Goal: Browse casually: Explore the website without a specific task or goal

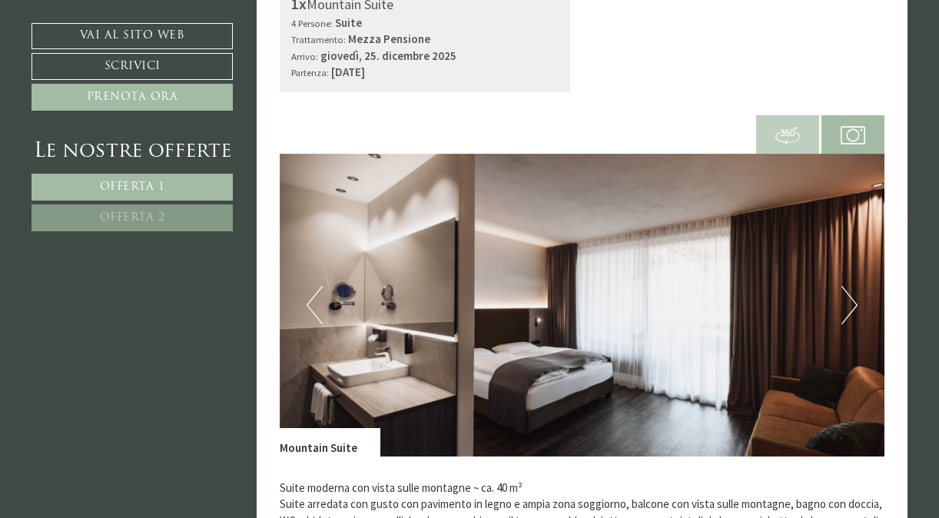
scroll to position [562, 0]
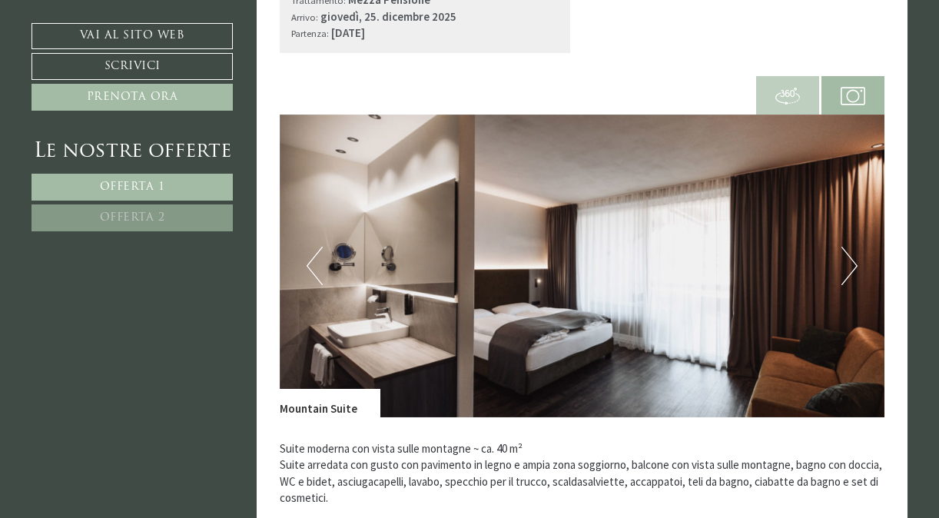
click at [855, 267] on button "Next" at bounding box center [850, 266] width 16 height 38
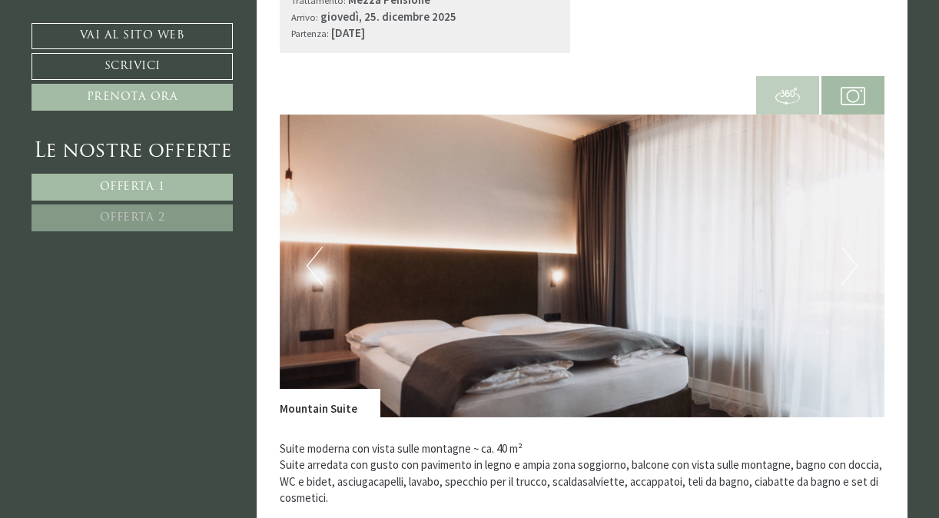
click at [851, 261] on button "Next" at bounding box center [850, 266] width 16 height 38
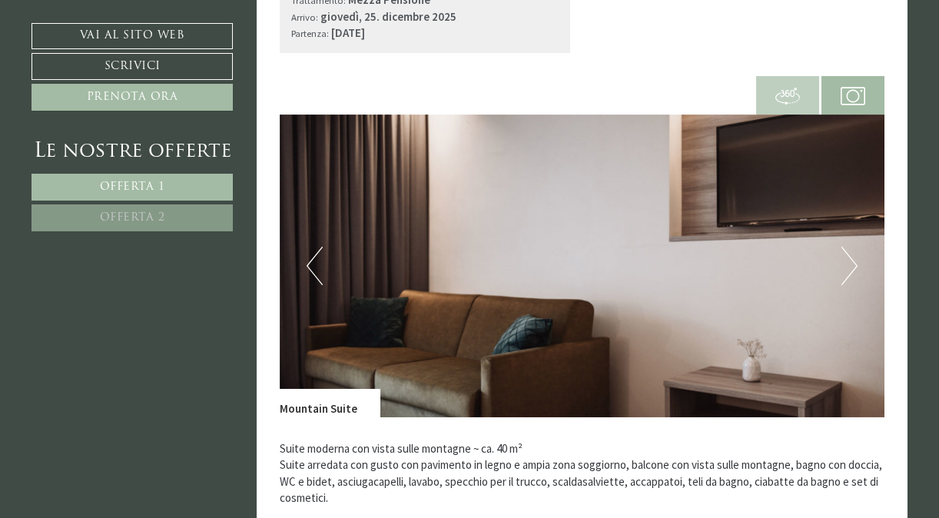
click at [851, 261] on button "Next" at bounding box center [850, 266] width 16 height 38
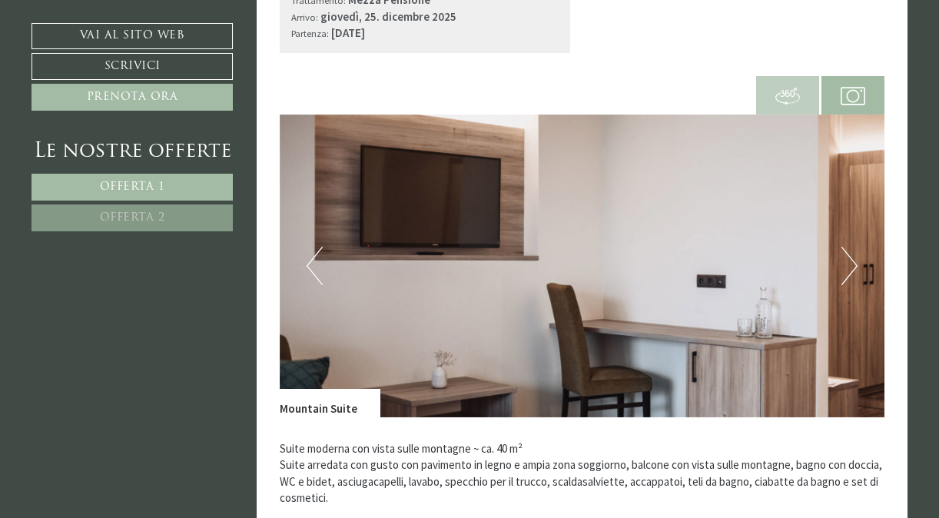
click at [851, 261] on button "Next" at bounding box center [850, 266] width 16 height 38
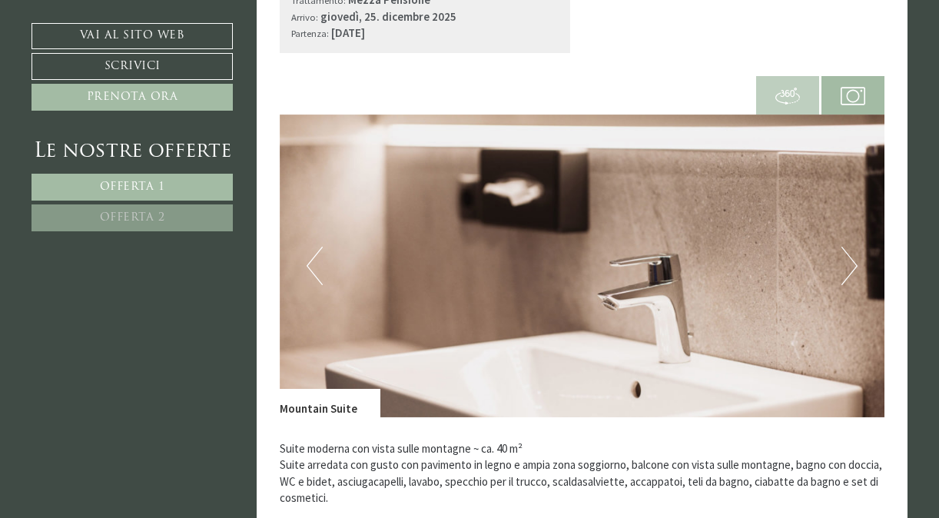
click at [851, 261] on button "Next" at bounding box center [850, 266] width 16 height 38
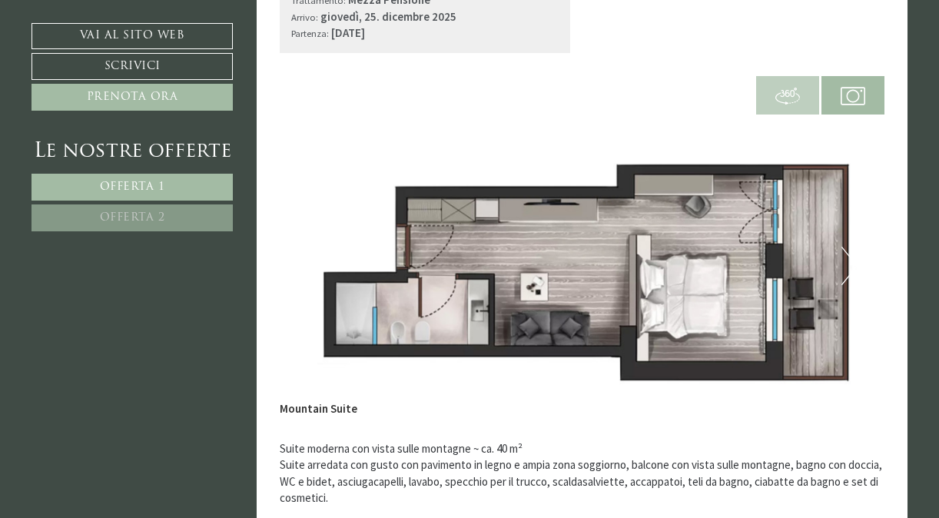
click at [851, 261] on button "Next" at bounding box center [850, 266] width 16 height 38
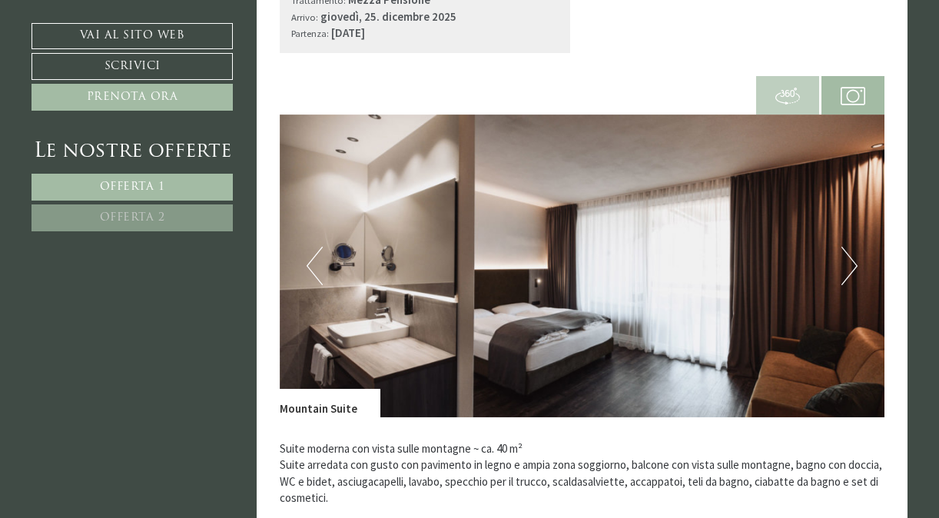
click at [851, 261] on button "Next" at bounding box center [850, 266] width 16 height 38
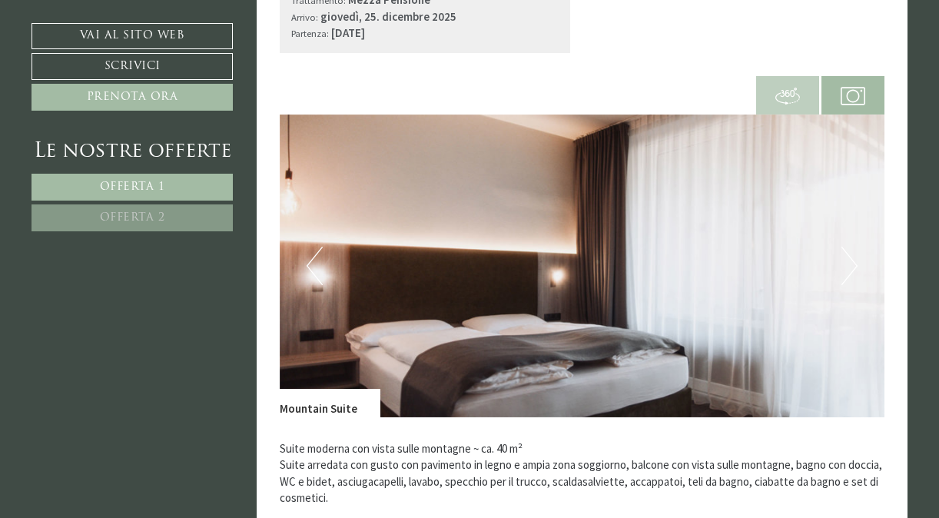
click at [851, 261] on button "Next" at bounding box center [850, 266] width 16 height 38
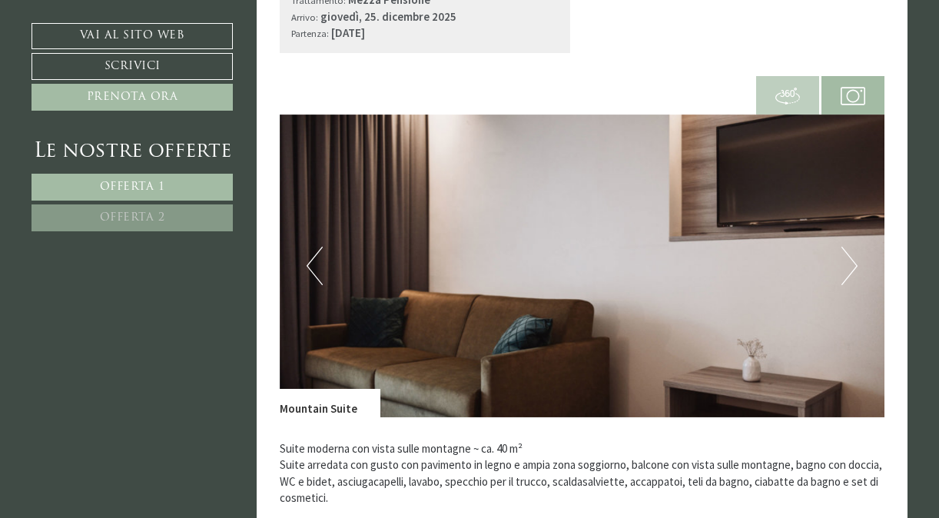
click at [851, 261] on button "Next" at bounding box center [850, 266] width 16 height 38
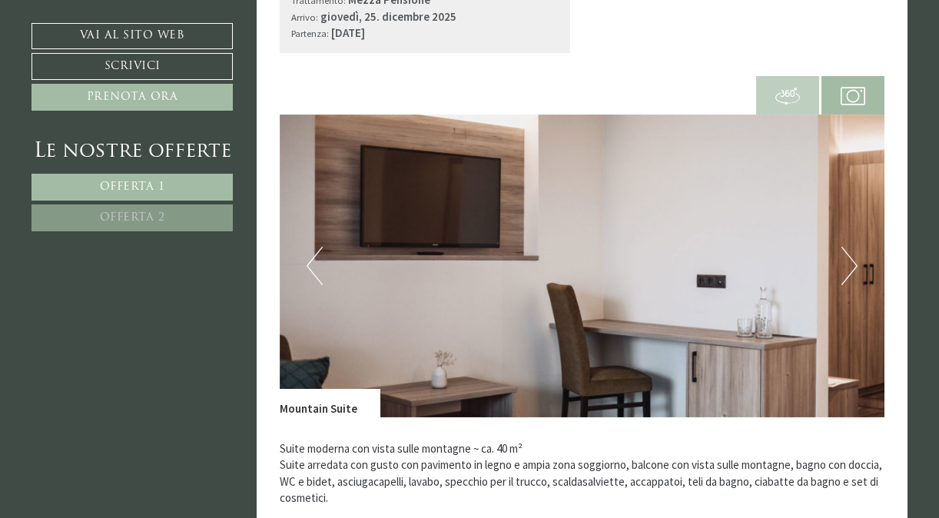
click at [851, 261] on button "Next" at bounding box center [850, 266] width 16 height 38
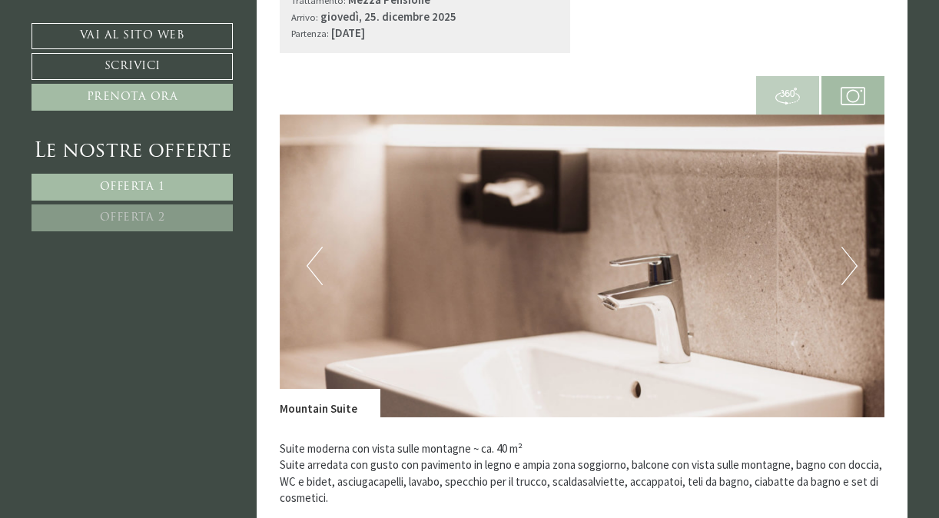
click at [851, 261] on button "Next" at bounding box center [850, 266] width 16 height 38
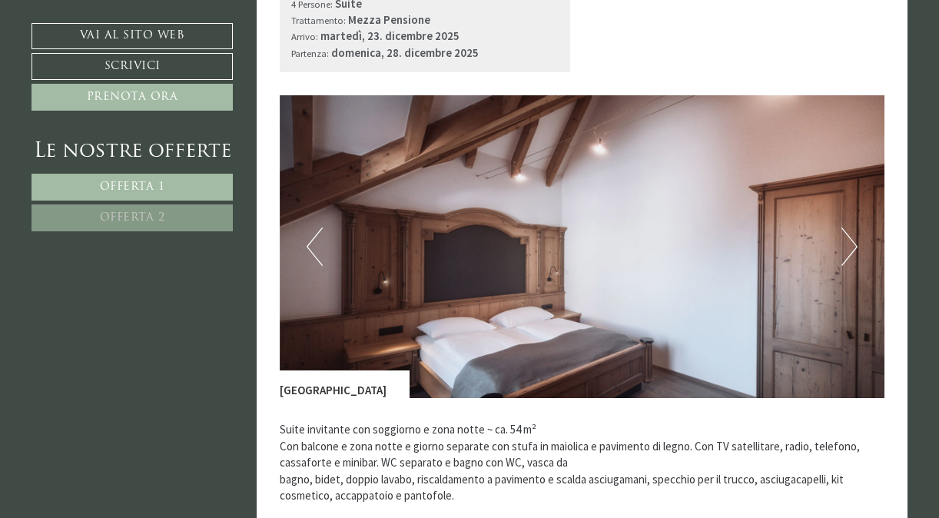
scroll to position [1631, 0]
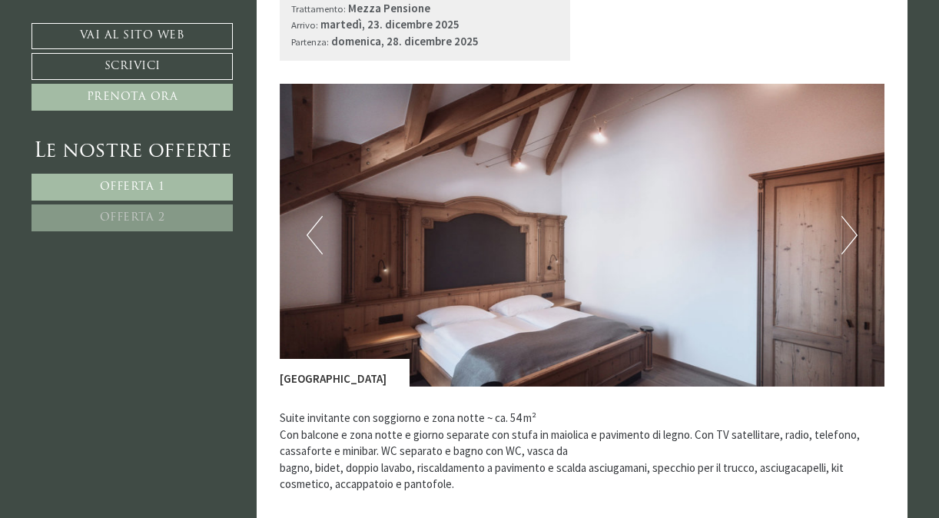
click at [848, 227] on button "Next" at bounding box center [850, 235] width 16 height 38
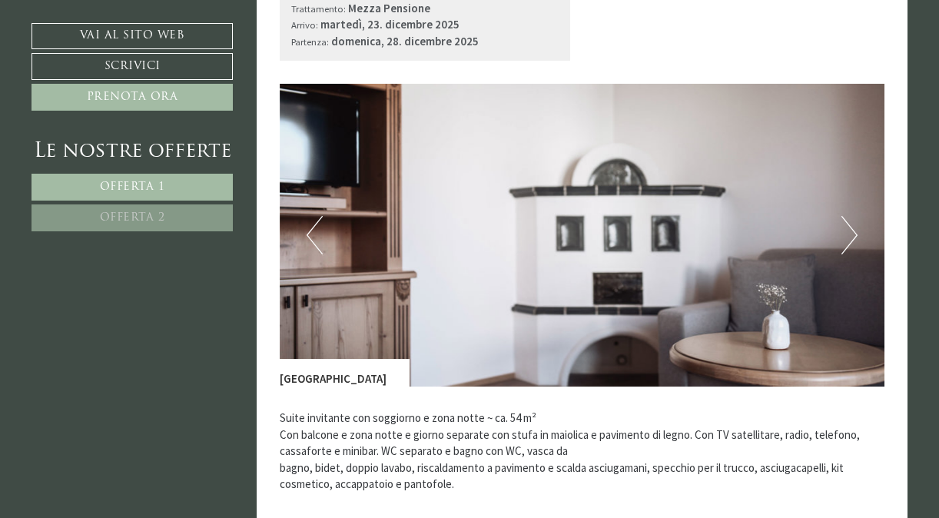
click at [848, 227] on button "Next" at bounding box center [850, 235] width 16 height 38
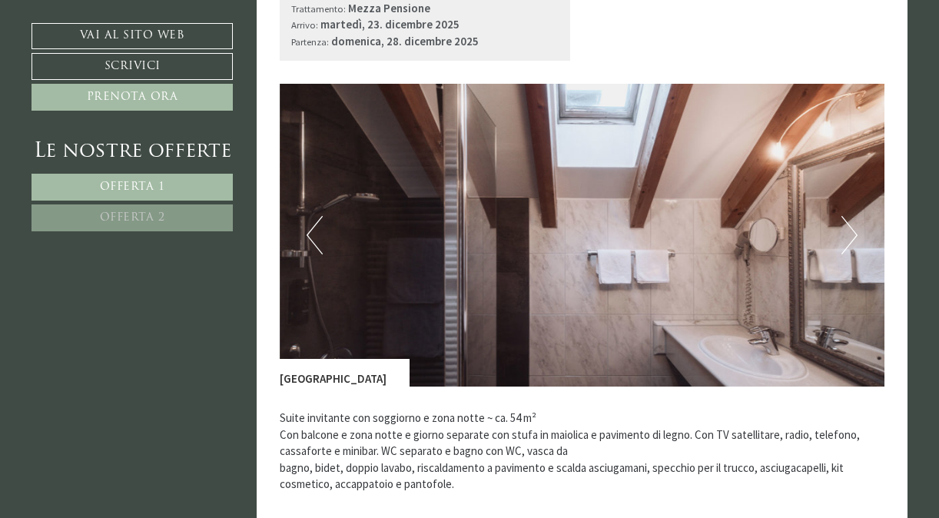
click at [848, 227] on button "Next" at bounding box center [850, 235] width 16 height 38
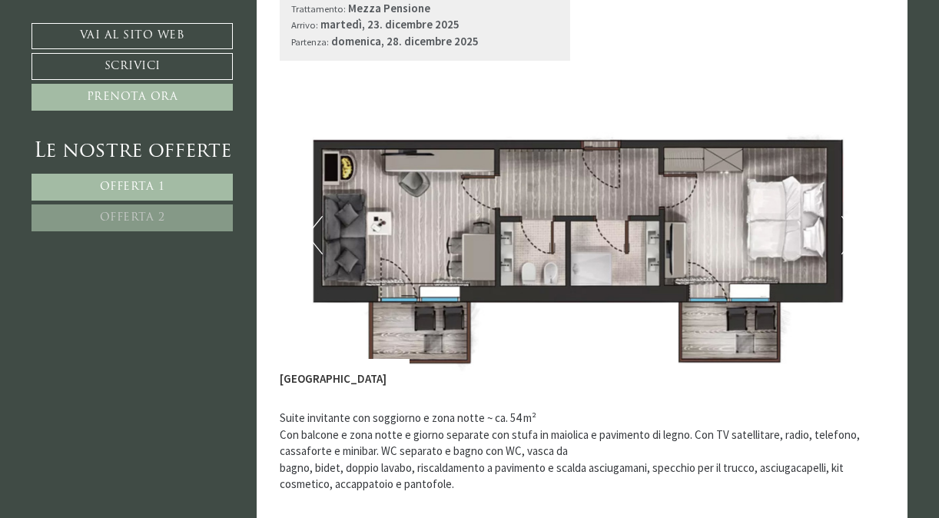
click at [848, 227] on button "Next" at bounding box center [850, 235] width 16 height 38
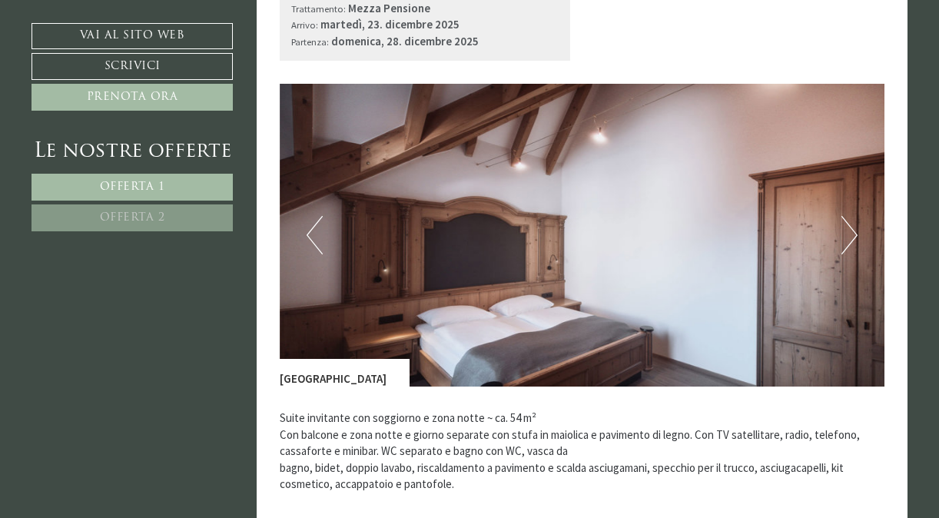
click at [848, 227] on button "Next" at bounding box center [850, 235] width 16 height 38
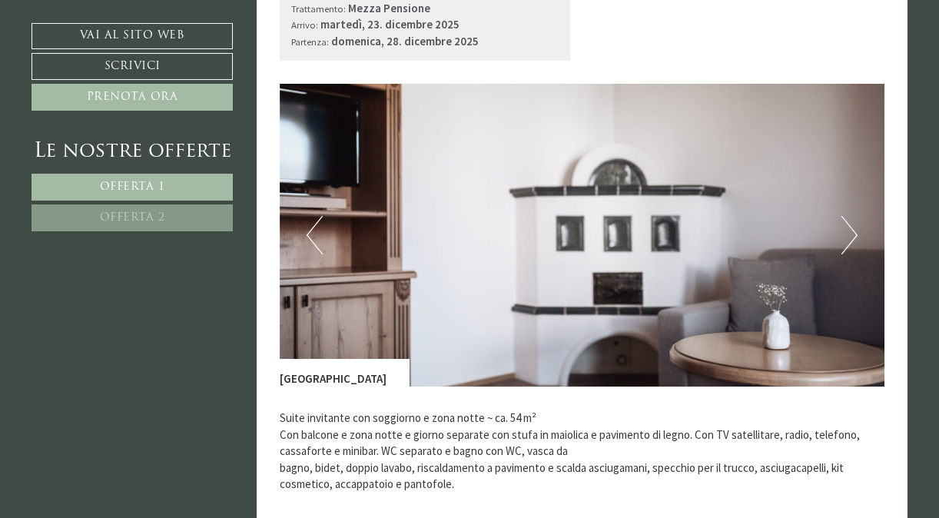
click at [848, 227] on button "Next" at bounding box center [850, 235] width 16 height 38
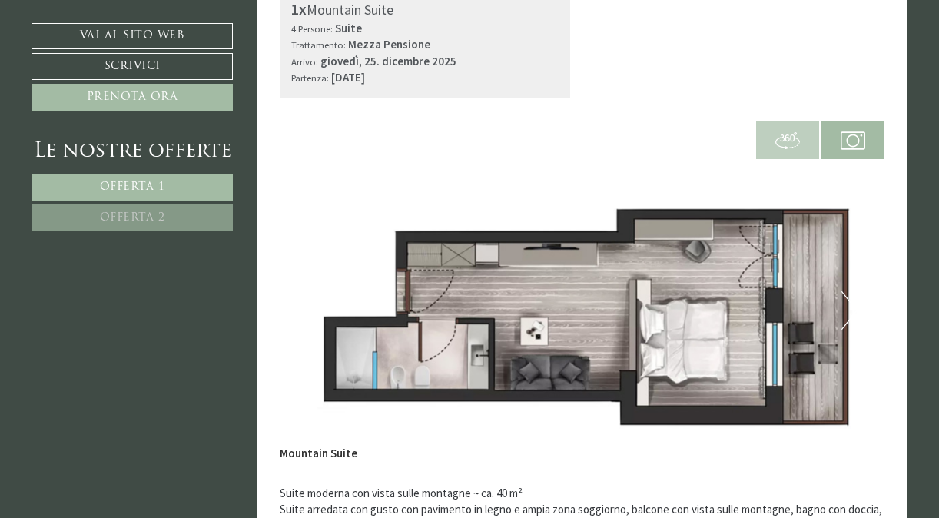
scroll to position [523, 0]
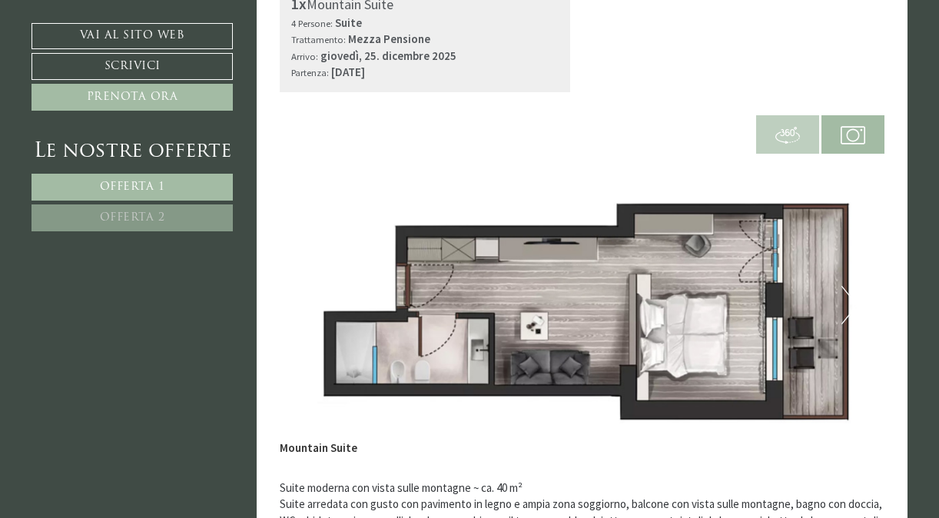
click at [847, 291] on button "Next" at bounding box center [850, 305] width 16 height 38
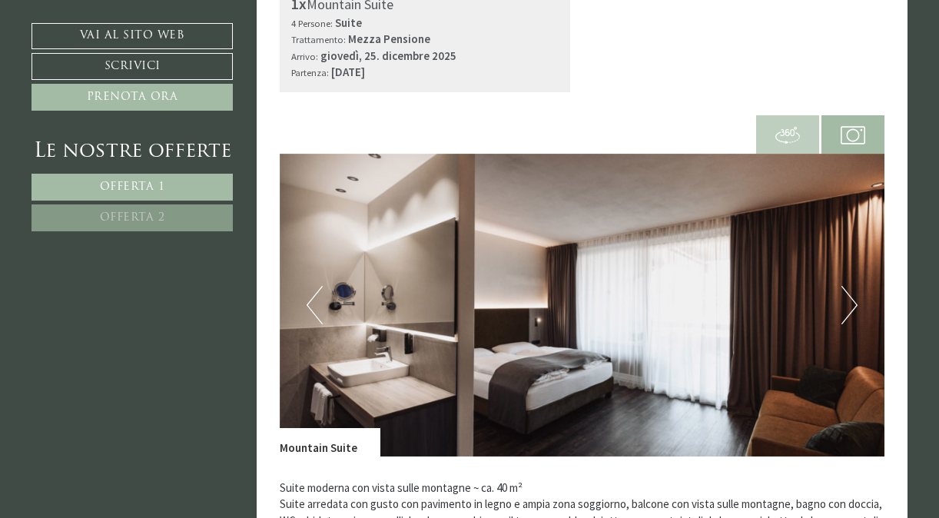
click at [847, 291] on button "Next" at bounding box center [850, 305] width 16 height 38
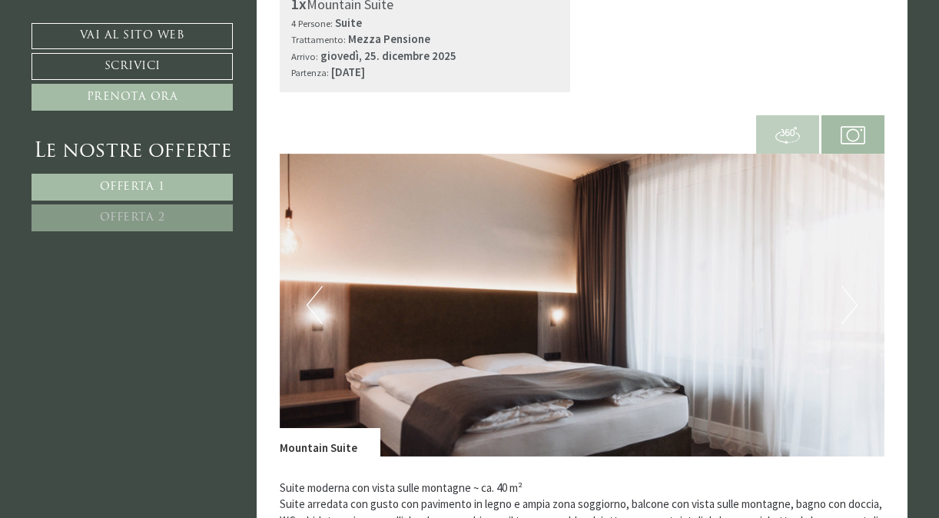
click at [847, 291] on button "Next" at bounding box center [850, 305] width 16 height 38
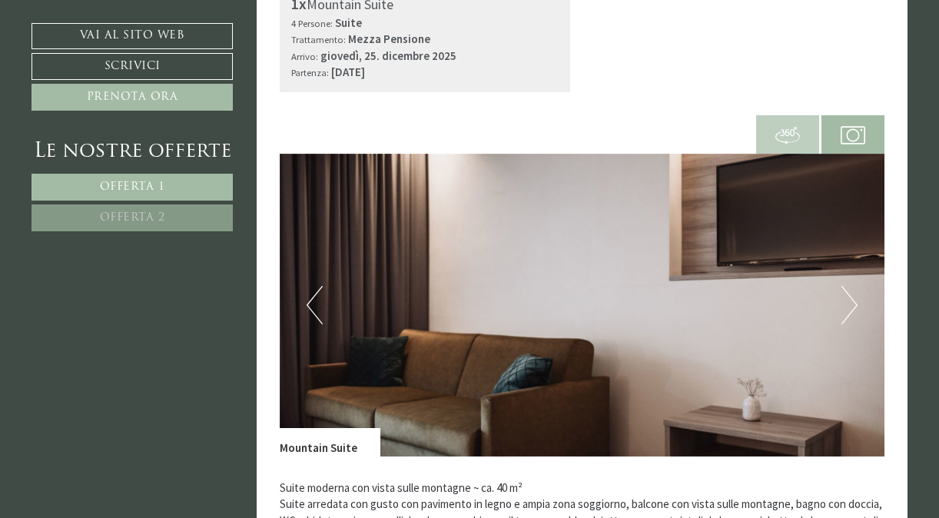
click at [847, 291] on button "Next" at bounding box center [850, 305] width 16 height 38
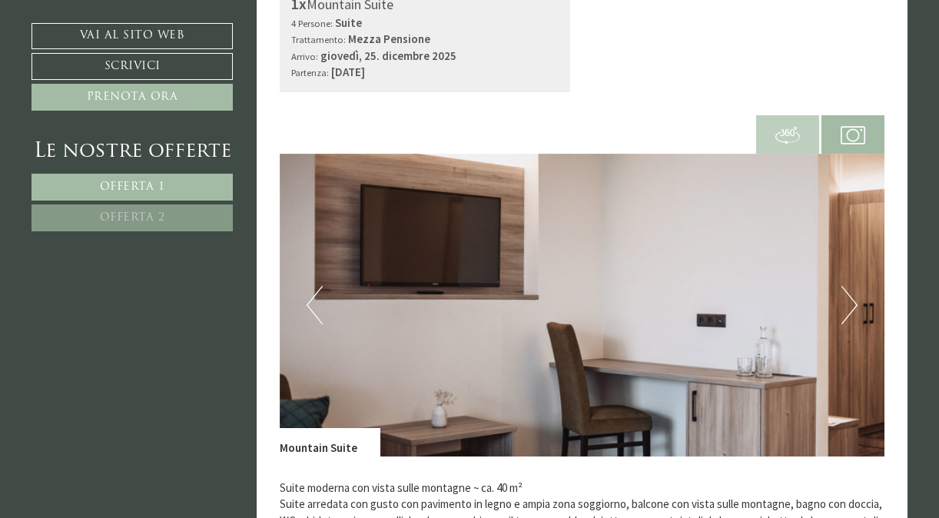
click at [847, 291] on button "Next" at bounding box center [850, 305] width 16 height 38
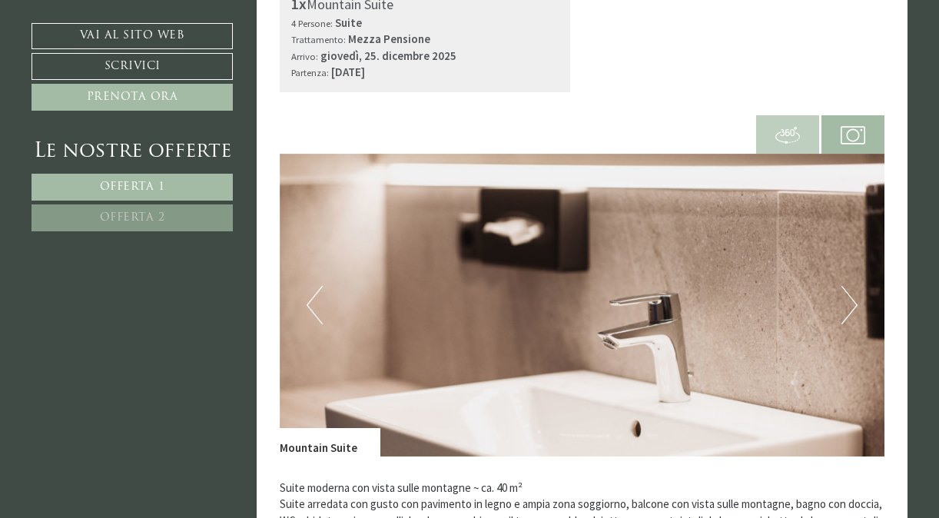
click at [847, 291] on button "Next" at bounding box center [850, 305] width 16 height 38
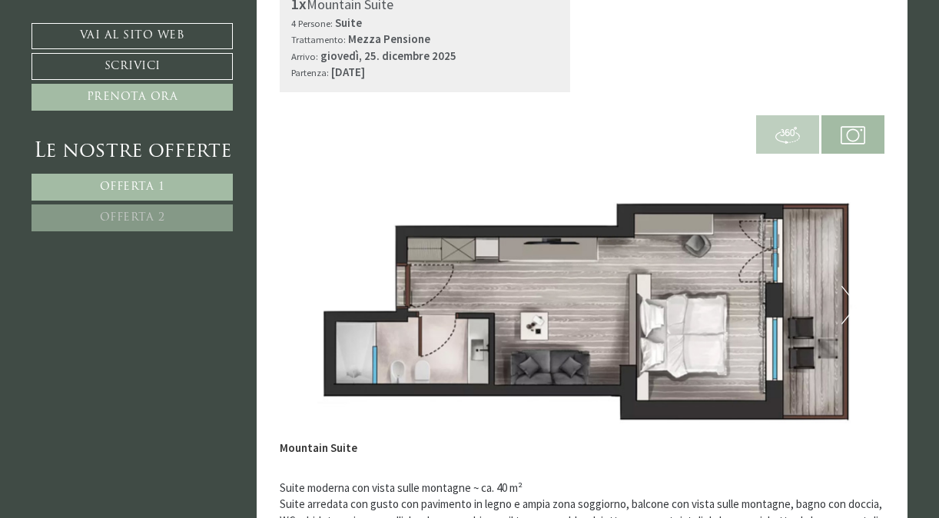
click at [847, 291] on button "Next" at bounding box center [850, 305] width 16 height 38
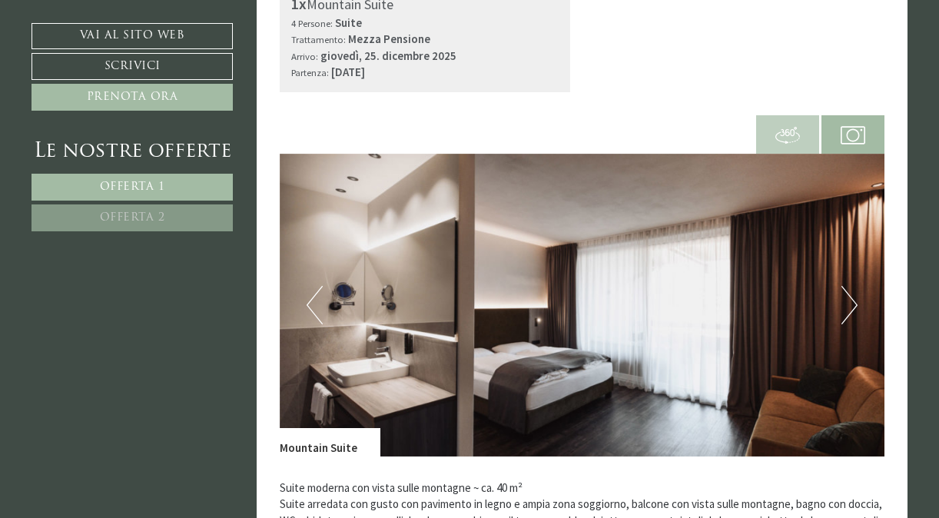
click at [847, 291] on button "Next" at bounding box center [850, 305] width 16 height 38
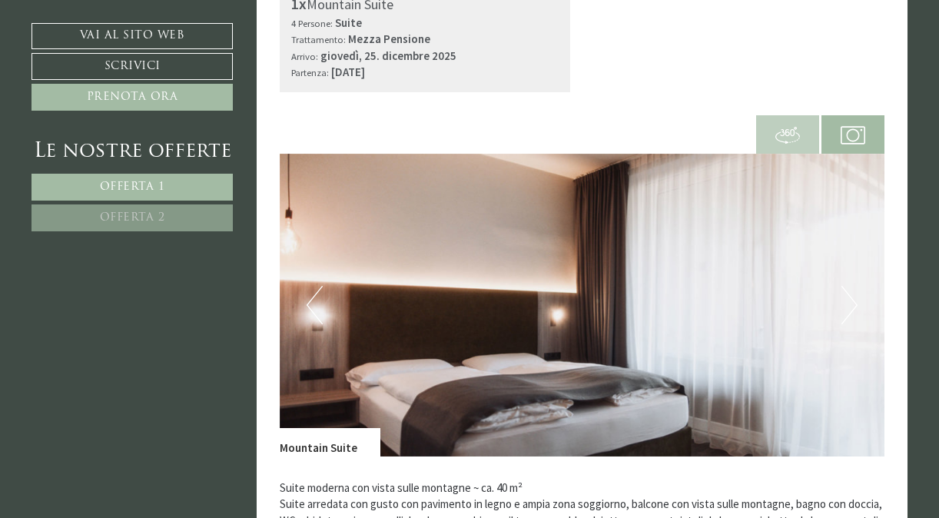
click at [847, 291] on button "Next" at bounding box center [850, 305] width 16 height 38
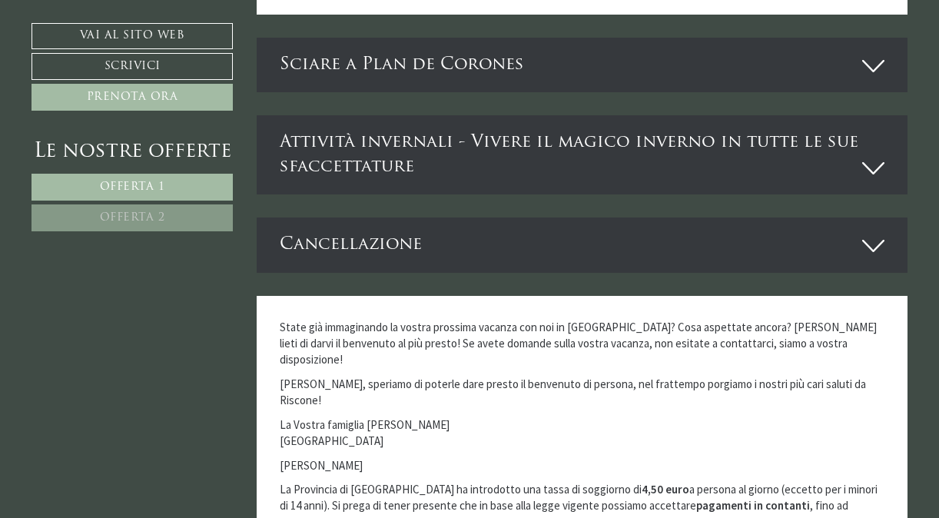
scroll to position [3661, 0]
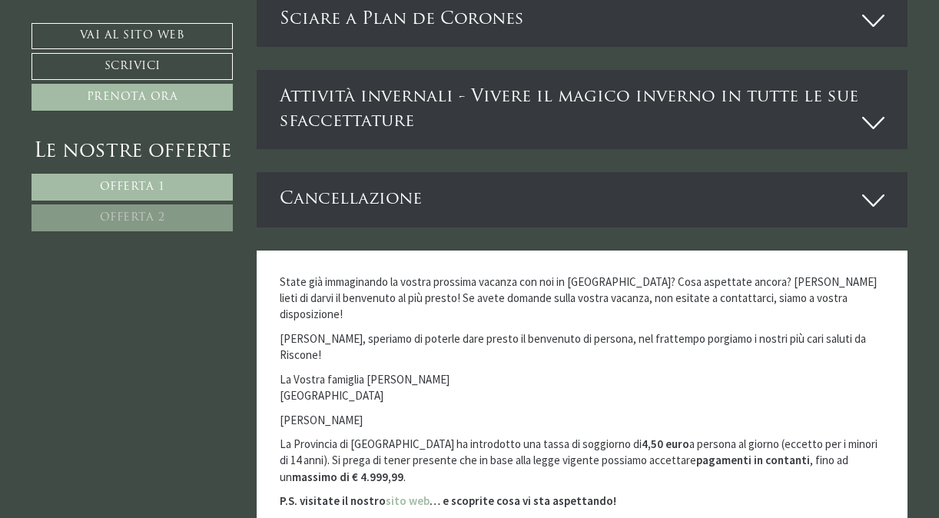
click at [873, 188] on icon at bounding box center [873, 201] width 22 height 26
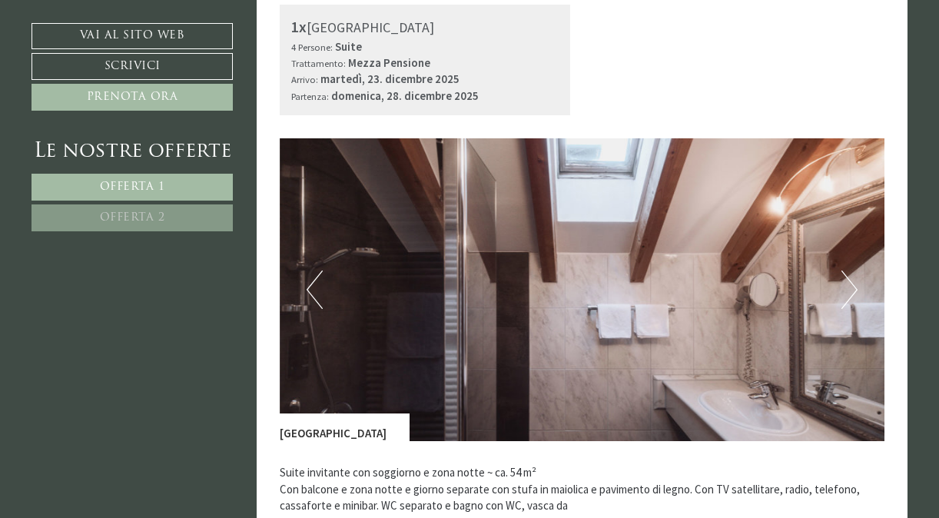
scroll to position [1612, 0]
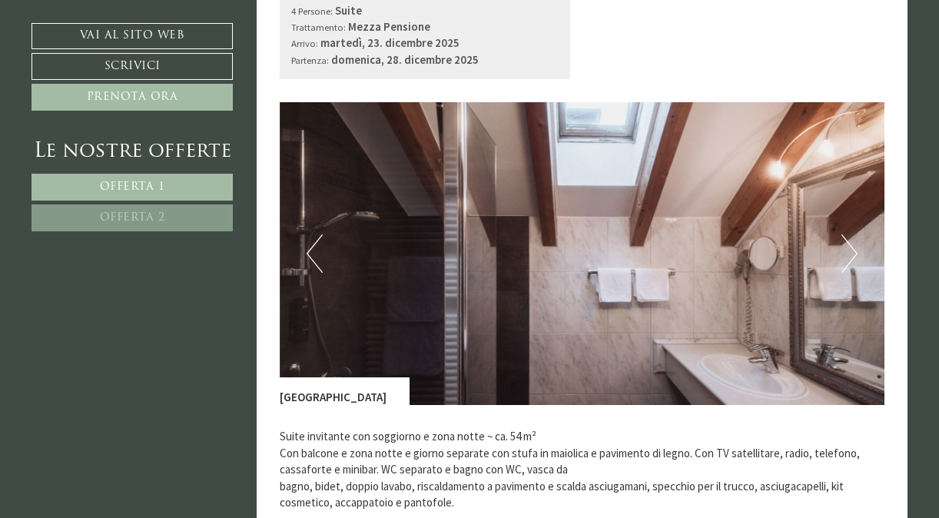
click at [848, 255] on button "Next" at bounding box center [850, 253] width 16 height 38
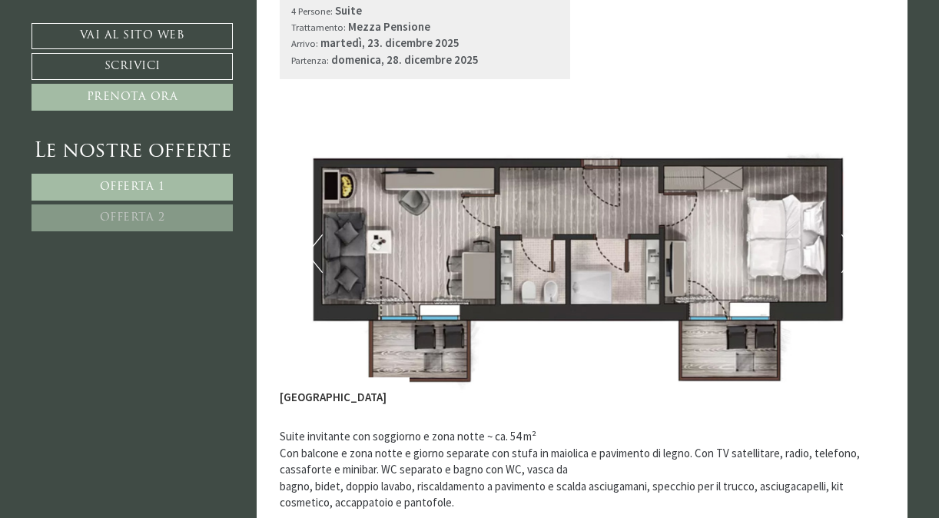
click at [848, 255] on button "Next" at bounding box center [850, 253] width 16 height 38
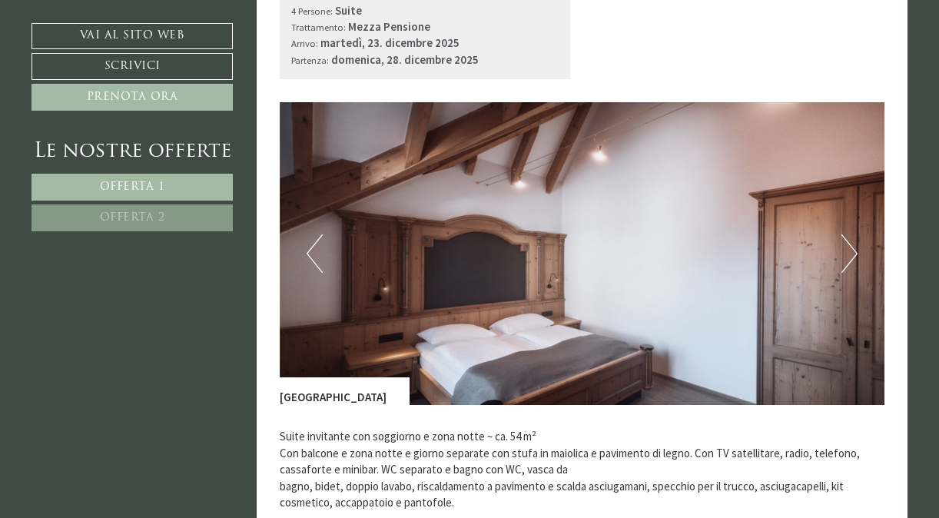
click at [848, 241] on button "Next" at bounding box center [850, 253] width 16 height 38
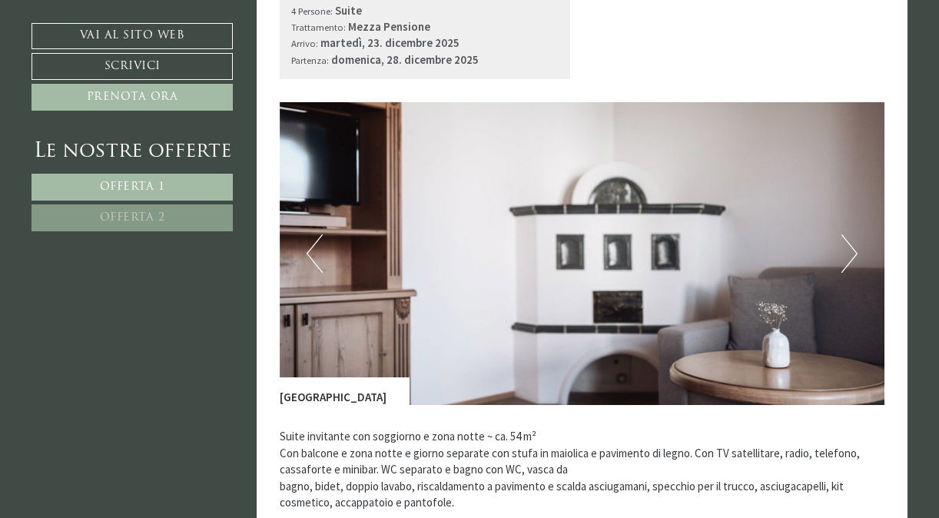
click at [848, 241] on button "Next" at bounding box center [850, 253] width 16 height 38
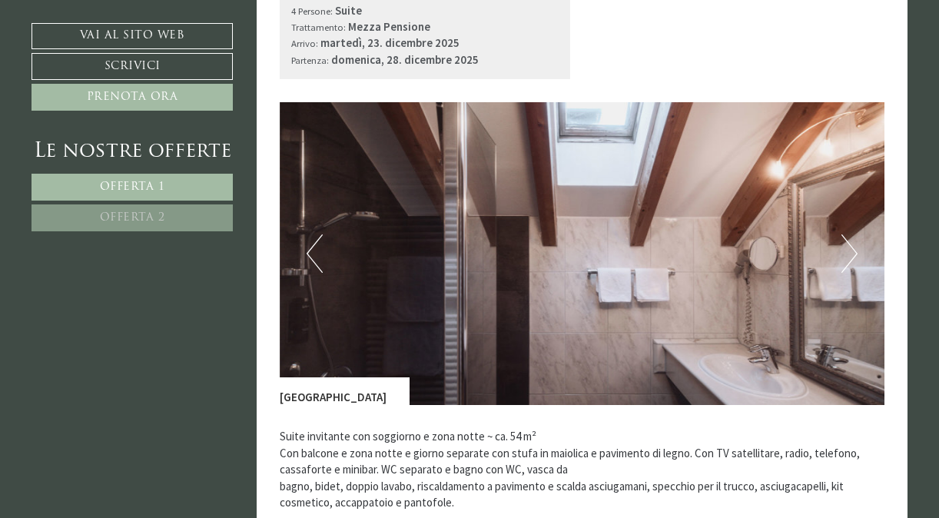
click at [848, 241] on button "Next" at bounding box center [850, 253] width 16 height 38
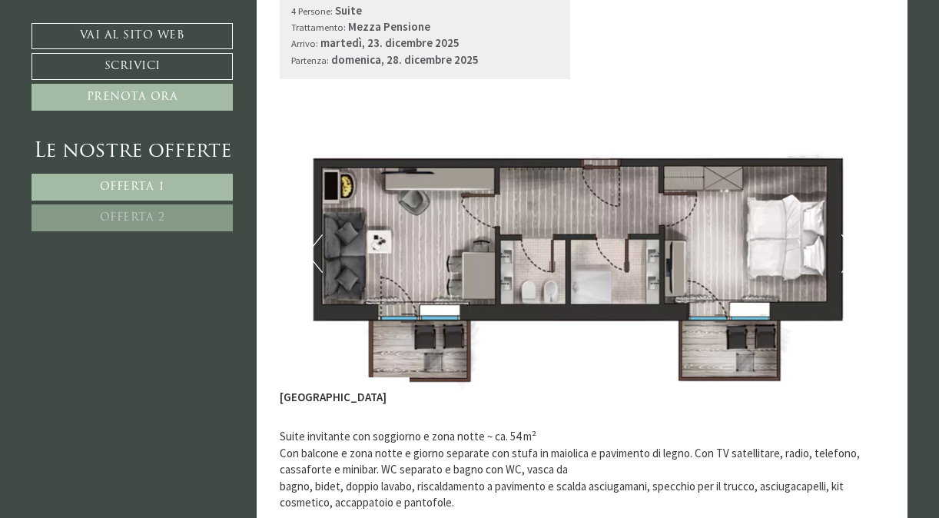
click at [848, 241] on button "Next" at bounding box center [850, 253] width 16 height 38
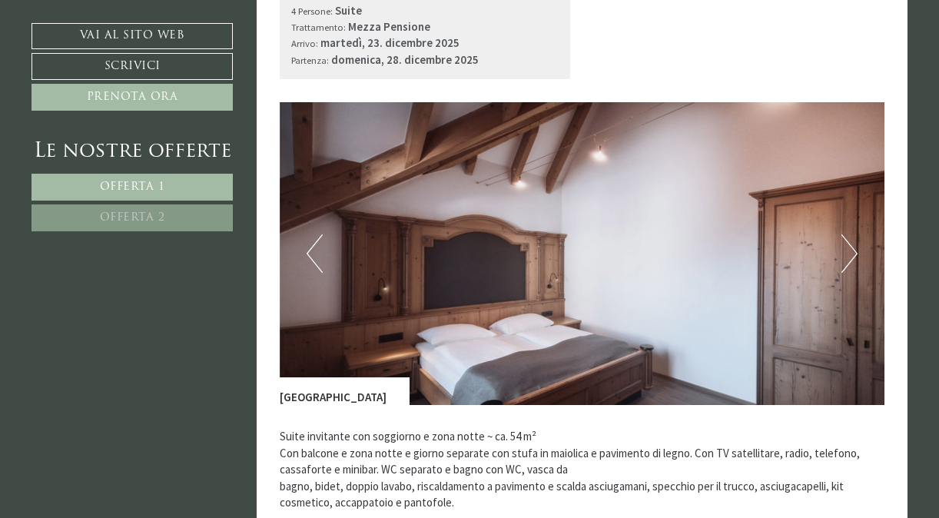
click at [848, 241] on button "Next" at bounding box center [850, 253] width 16 height 38
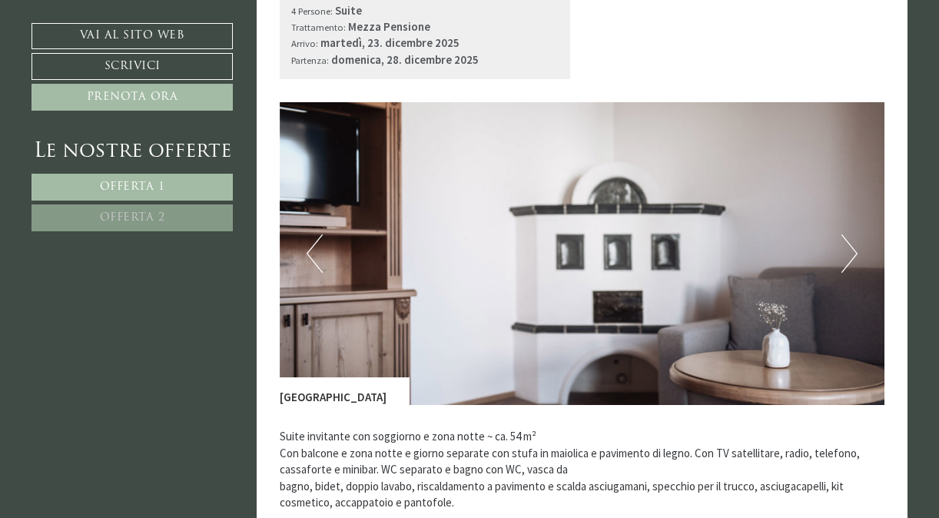
click at [312, 247] on button "Previous" at bounding box center [315, 253] width 16 height 38
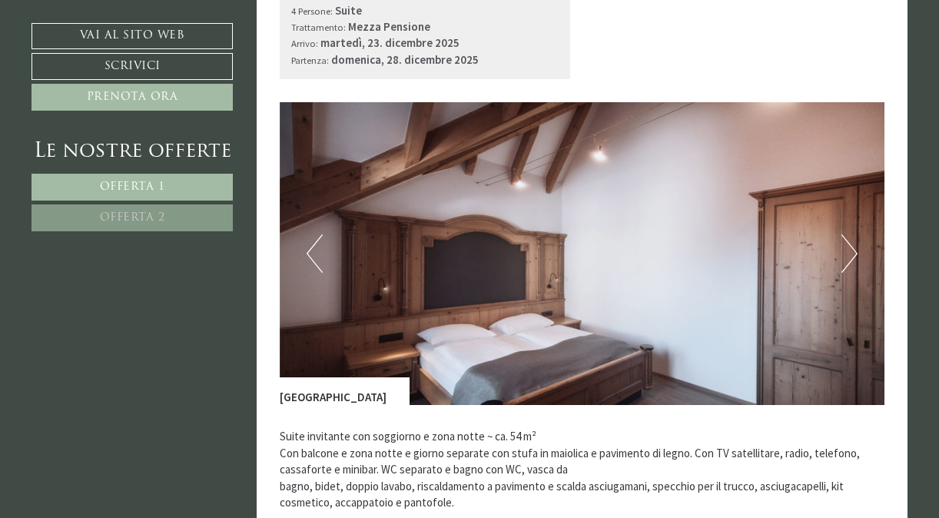
click at [852, 251] on button "Next" at bounding box center [850, 253] width 16 height 38
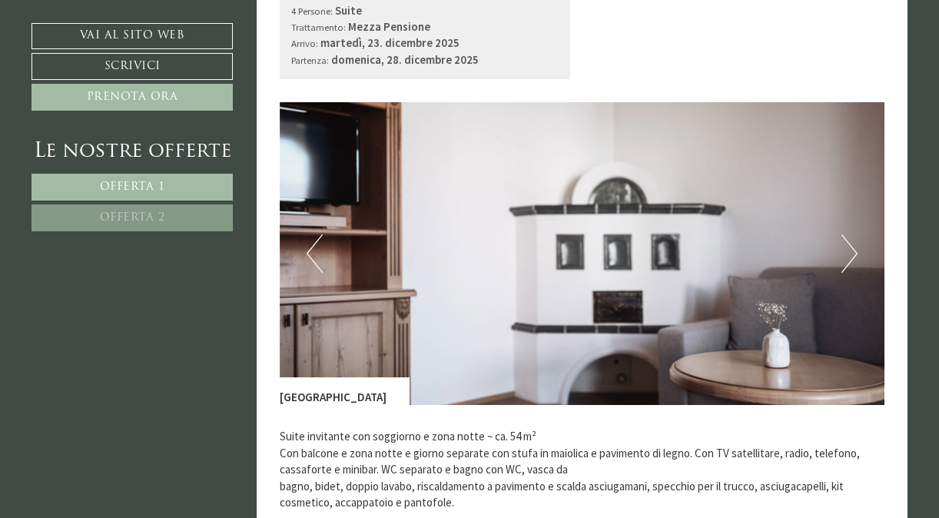
click at [852, 251] on button "Next" at bounding box center [850, 253] width 16 height 38
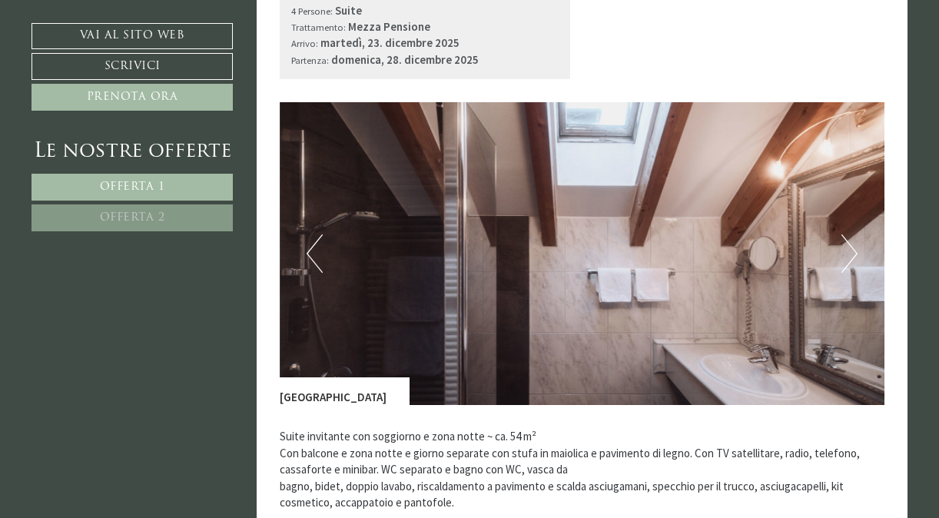
click at [852, 251] on button "Next" at bounding box center [850, 253] width 16 height 38
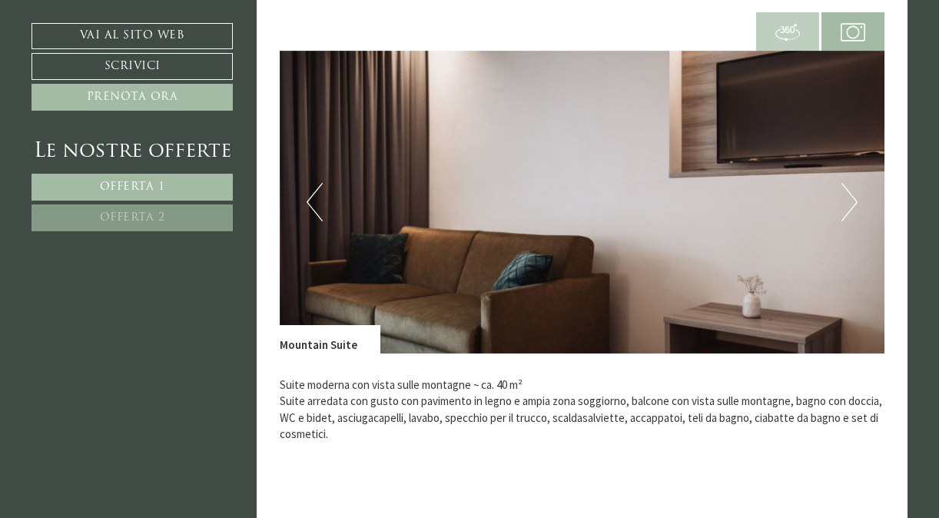
scroll to position [614, 0]
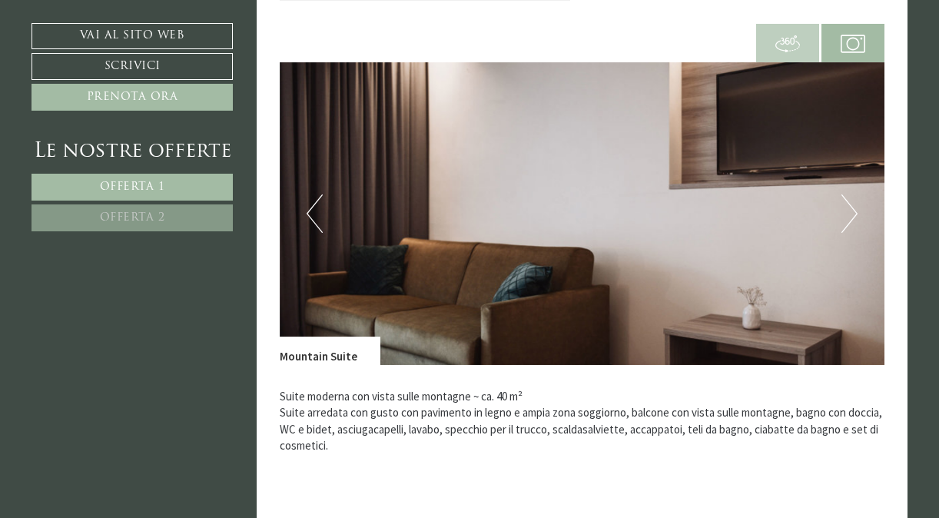
click at [845, 200] on button "Next" at bounding box center [850, 213] width 16 height 38
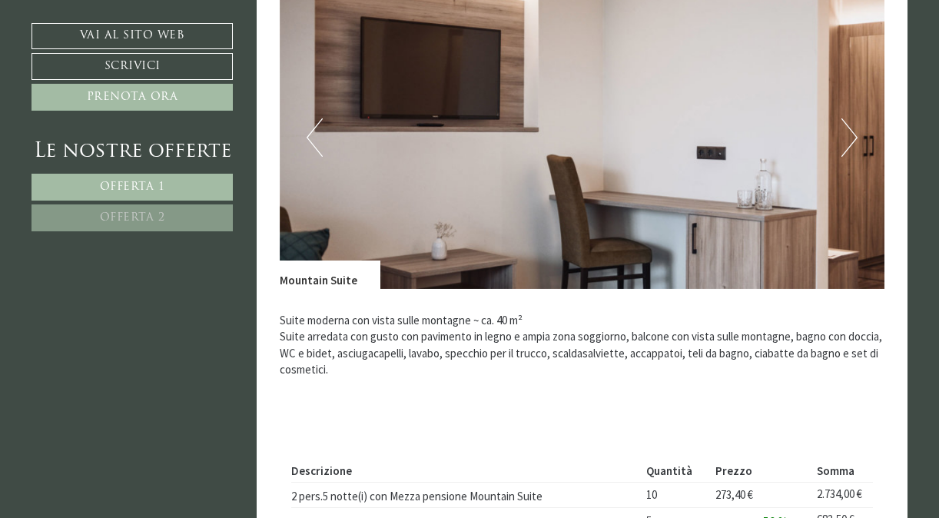
scroll to position [655, 0]
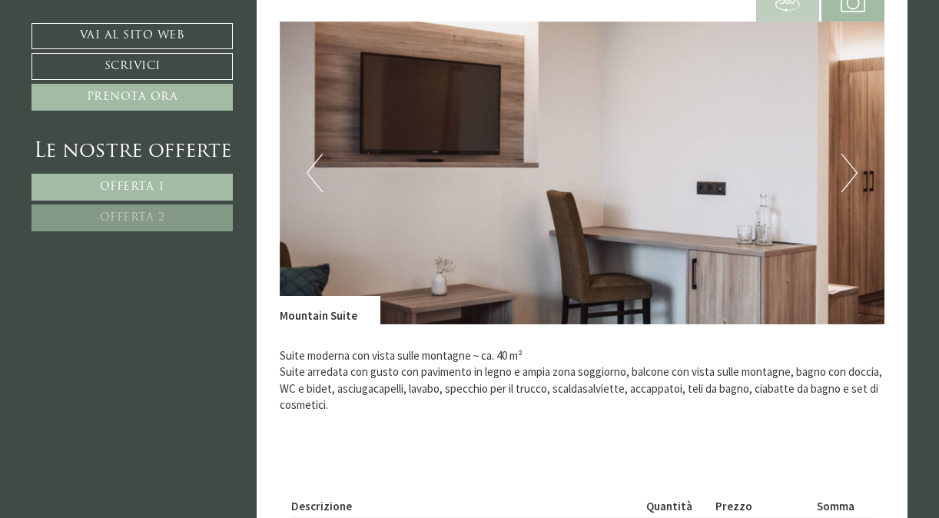
click at [858, 178] on img at bounding box center [583, 173] width 606 height 303
click at [852, 171] on button "Next" at bounding box center [850, 173] width 16 height 38
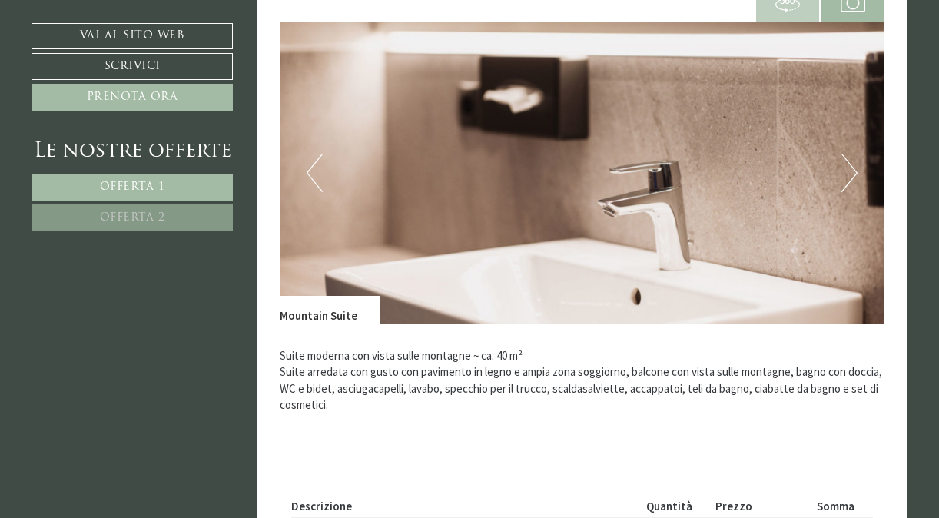
click at [852, 171] on button "Next" at bounding box center [850, 173] width 16 height 38
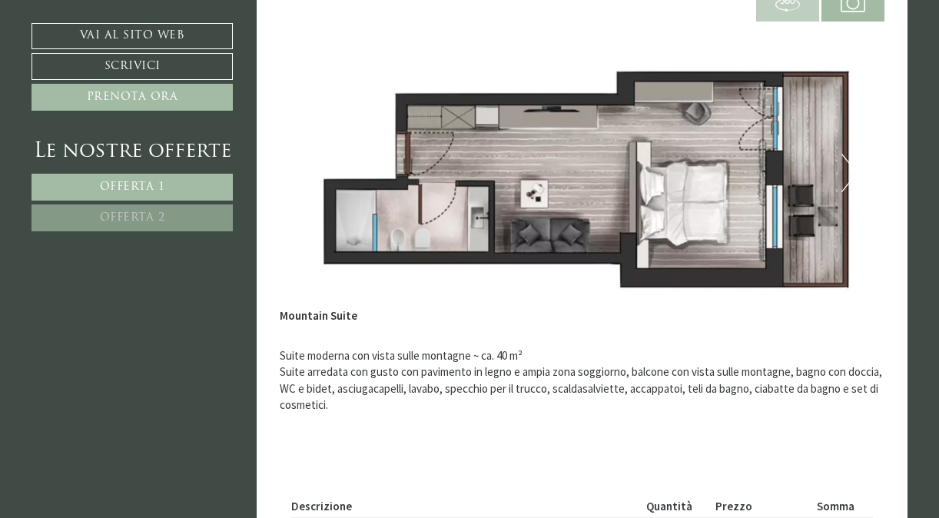
click at [852, 171] on button "Next" at bounding box center [850, 173] width 16 height 38
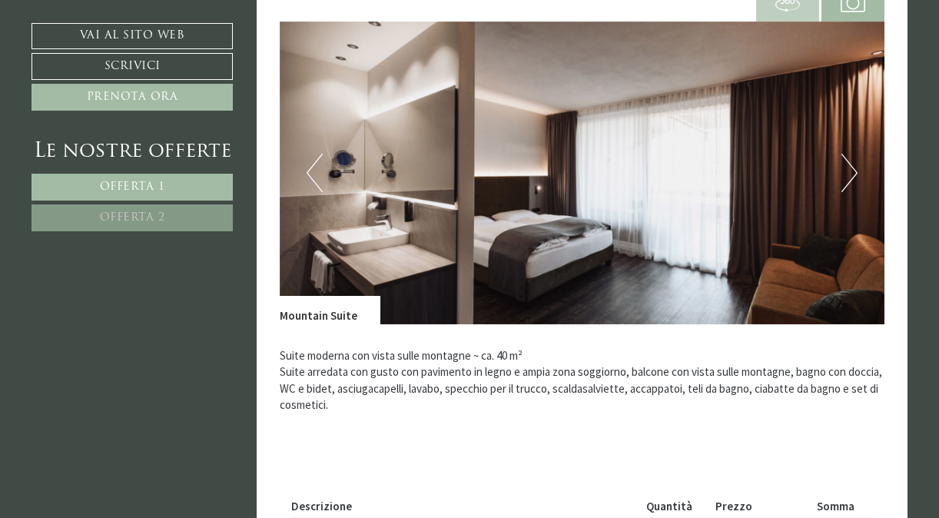
click at [304, 174] on img at bounding box center [583, 173] width 606 height 303
click at [310, 168] on button "Previous" at bounding box center [315, 173] width 16 height 38
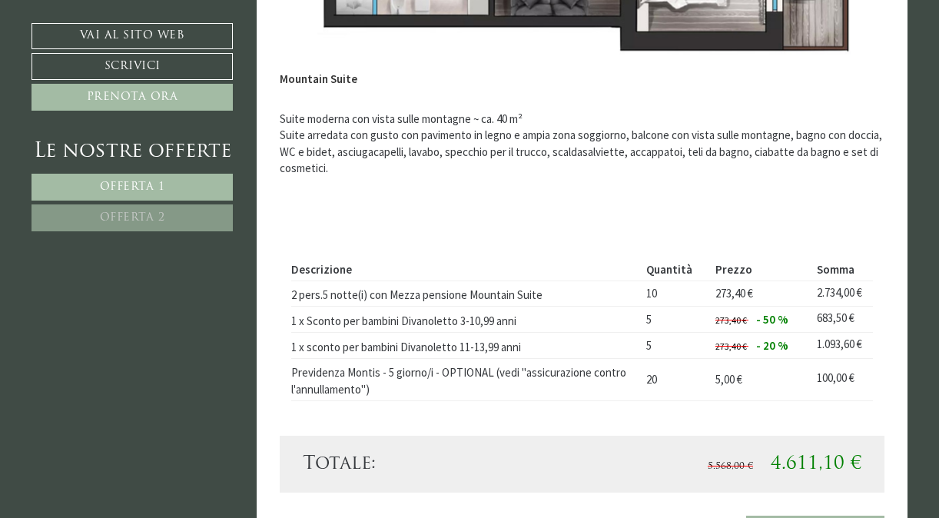
scroll to position [903, 0]
